Goal: Transaction & Acquisition: Download file/media

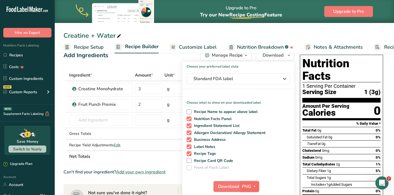
click at [254, 185] on icon "button" at bounding box center [254, 186] width 4 height 7
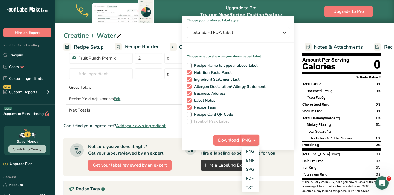
scroll to position [63, 0]
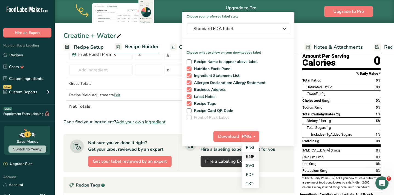
click at [253, 157] on link "BMP" at bounding box center [251, 156] width 18 height 9
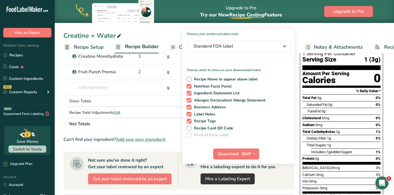
scroll to position [45, 0]
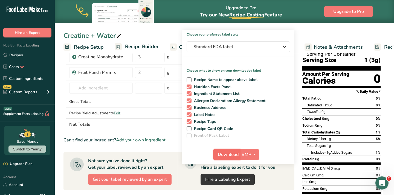
click at [226, 155] on span "Download" at bounding box center [228, 154] width 21 height 7
click at [253, 154] on icon "button" at bounding box center [254, 154] width 4 height 7
click at [255, 183] on link "SVG" at bounding box center [251, 183] width 18 height 9
click at [226, 153] on span "Download" at bounding box center [228, 154] width 21 height 7
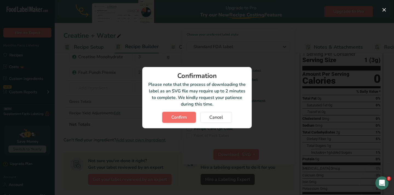
click at [185, 119] on span "Confirm" at bounding box center [179, 117] width 16 height 7
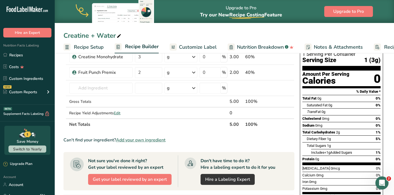
click at [270, 136] on section "Ingredient * Amount * Unit * Waste * .a-a{fill:#347362;}.b-a{fill:#fff;} Grams …" at bounding box center [178, 171] width 231 height 269
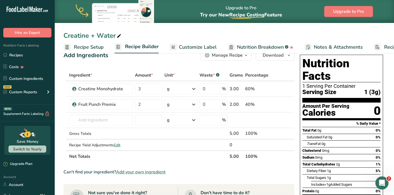
scroll to position [0, 0]
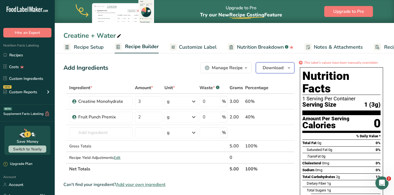
click at [285, 67] on button "Download" at bounding box center [275, 67] width 39 height 11
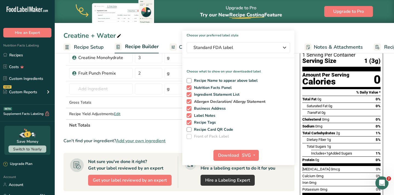
scroll to position [47, 0]
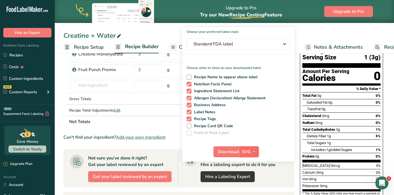
click at [253, 152] on icon "button" at bounding box center [254, 151] width 4 height 7
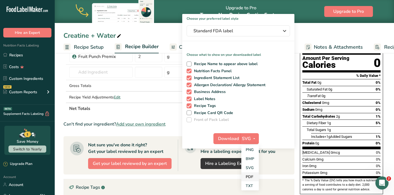
click at [252, 177] on link "PDF" at bounding box center [250, 176] width 18 height 9
click at [228, 138] on span "Download" at bounding box center [228, 138] width 21 height 7
click at [253, 138] on icon "button" at bounding box center [254, 138] width 4 height 7
click at [251, 184] on link "TXT" at bounding box center [250, 185] width 18 height 9
checkbox input "true"
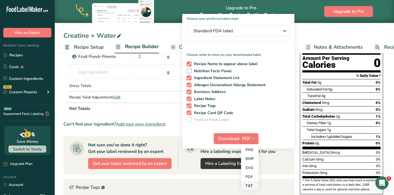
checkbox input "false"
checkbox input "true"
click at [231, 62] on span "Recipe Name to appear above label" at bounding box center [225, 64] width 66 height 5
click at [190, 62] on input "Recipe Name to appear above label" at bounding box center [189, 64] width 4 height 4
checkbox input "false"
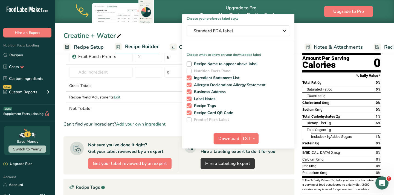
click at [225, 138] on span "Download" at bounding box center [228, 138] width 21 height 7
click at [311, 31] on div "Creatine + Water" at bounding box center [224, 36] width 339 height 10
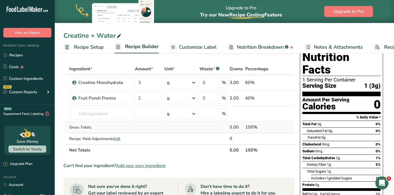
scroll to position [0, 0]
